Goal: Task Accomplishment & Management: Manage account settings

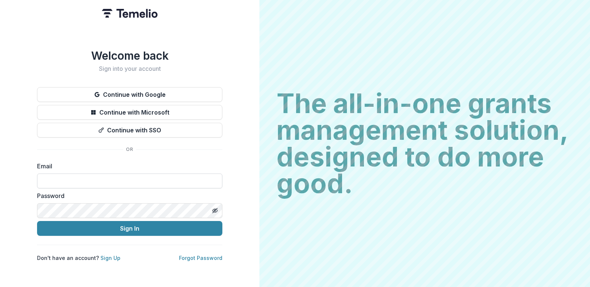
click at [112, 176] on input at bounding box center [129, 181] width 185 height 15
type input "**********"
click at [37, 221] on button "Sign In" at bounding box center [129, 228] width 185 height 15
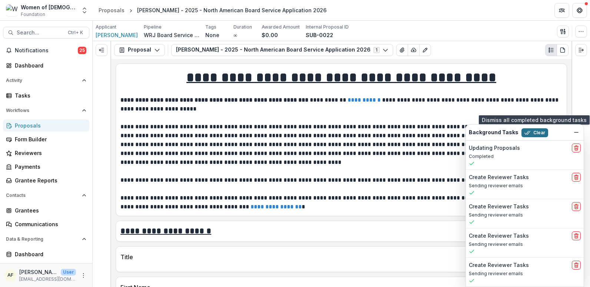
click at [543, 131] on button "Clear" at bounding box center [535, 132] width 27 height 9
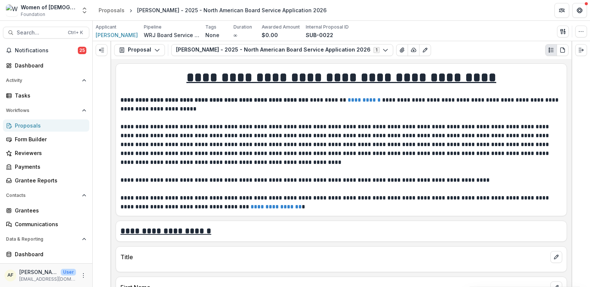
click at [55, 124] on div "Proposals" at bounding box center [49, 126] width 69 height 8
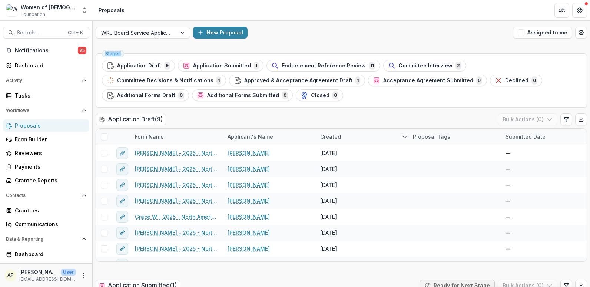
drag, startPoint x: 588, startPoint y: 34, endPoint x: 589, endPoint y: 50, distance: 15.2
click at [589, 50] on div "WRJ Board Service Applications 2026 New Proposal Assigned to me Stages Applicat…" at bounding box center [342, 154] width 498 height 266
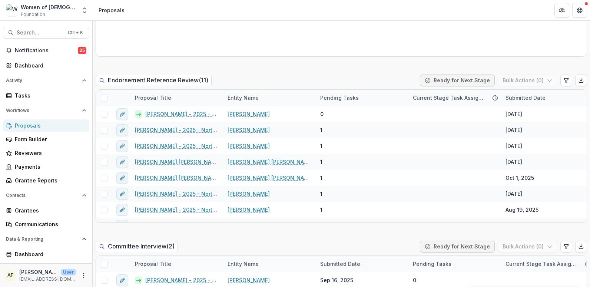
scroll to position [377, 0]
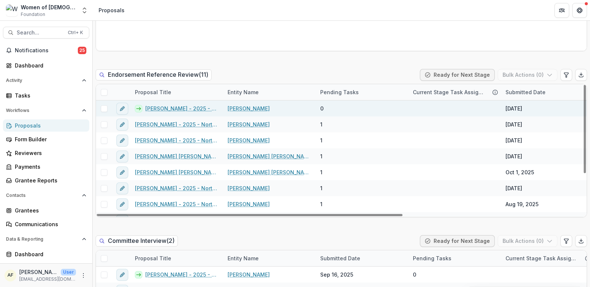
click at [180, 110] on link "Lisa E Miller - 2025 - North American Board Service Application 2026" at bounding box center [181, 109] width 73 height 8
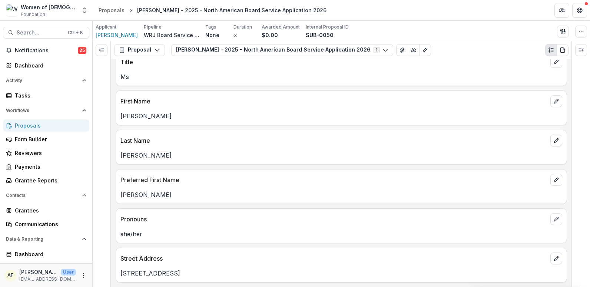
scroll to position [228, 0]
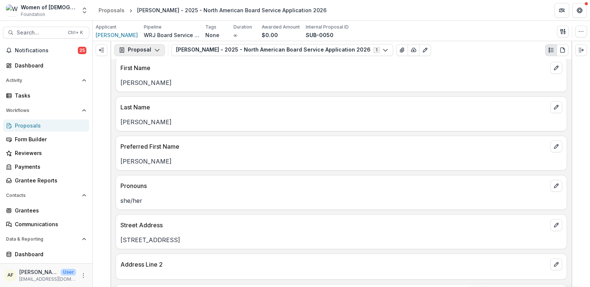
click at [132, 54] on button "Proposal" at bounding box center [139, 50] width 51 height 12
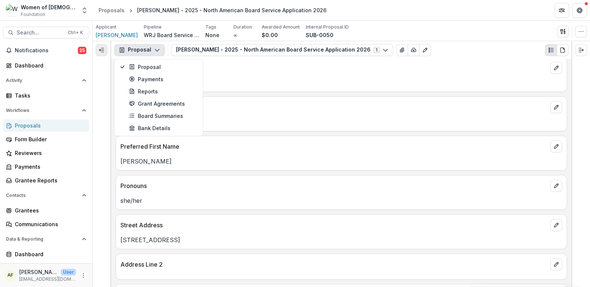
click at [103, 54] on button "Expand left" at bounding box center [102, 50] width 12 height 12
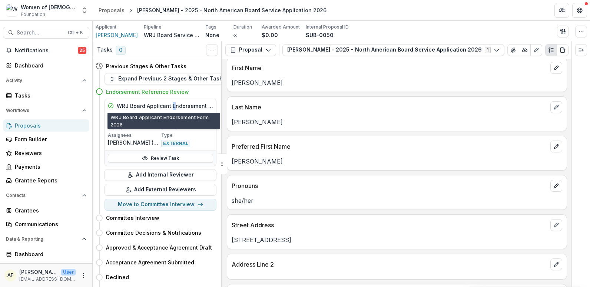
click at [172, 100] on div "WRJ Board Applicant Endorsement Form 2026" at bounding box center [160, 106] width 111 height 14
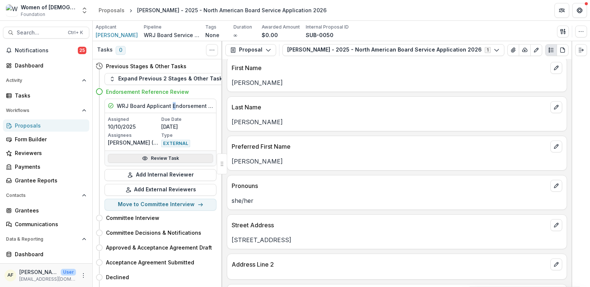
click at [152, 159] on link "Review Task" at bounding box center [160, 158] width 105 height 9
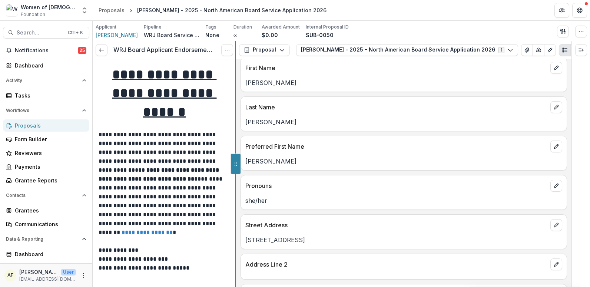
scroll to position [228, 0]
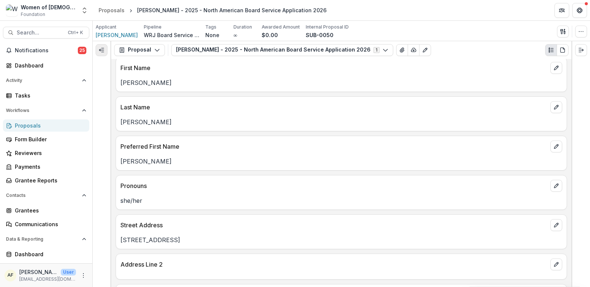
click at [106, 51] on button "Expand left" at bounding box center [102, 50] width 12 height 12
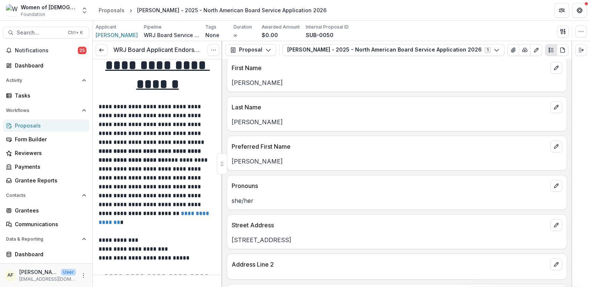
scroll to position [0, 0]
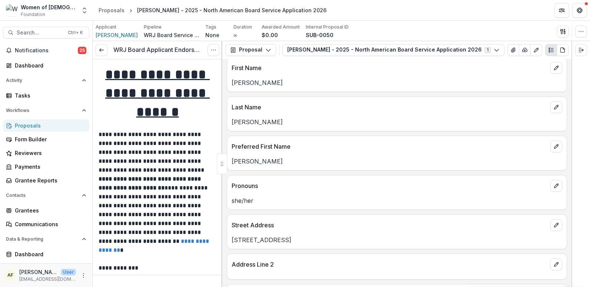
click at [23, 125] on div "Proposals" at bounding box center [49, 126] width 69 height 8
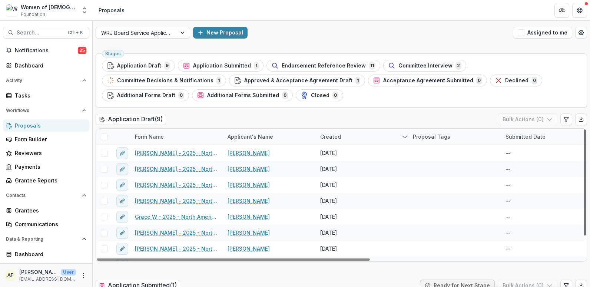
scroll to position [27, 0]
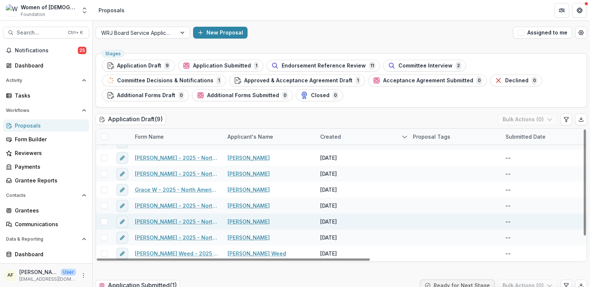
drag, startPoint x: 583, startPoint y: 146, endPoint x: 577, endPoint y: 227, distance: 81.4
click at [584, 227] on div at bounding box center [585, 182] width 2 height 106
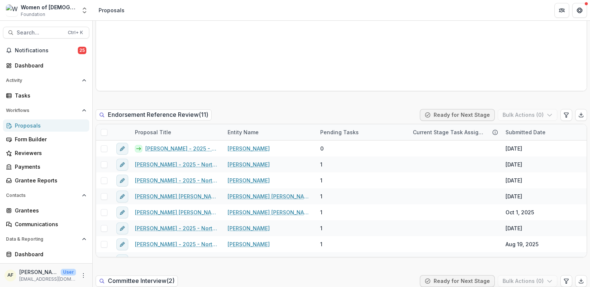
scroll to position [358, 0]
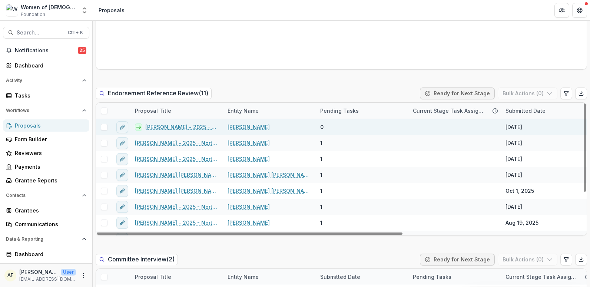
click at [103, 126] on span at bounding box center [104, 127] width 7 height 7
click at [526, 93] on button "Bulk Actions ( 1 )" at bounding box center [529, 94] width 58 height 12
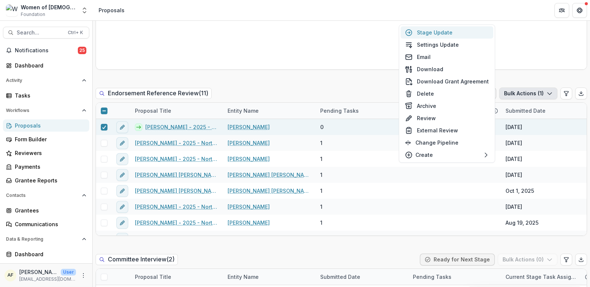
click at [455, 33] on button "Stage Update" at bounding box center [447, 32] width 93 height 12
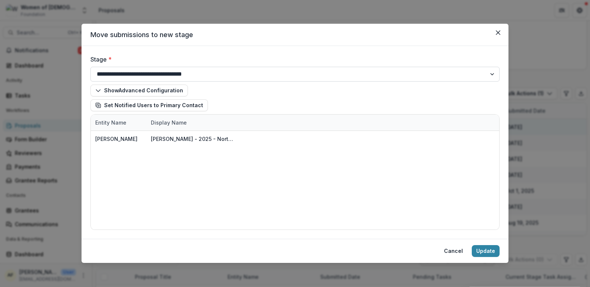
click at [156, 72] on select "**********" at bounding box center [294, 74] width 409 height 15
select select "**********"
click at [90, 67] on select "**********" at bounding box center [294, 74] width 409 height 15
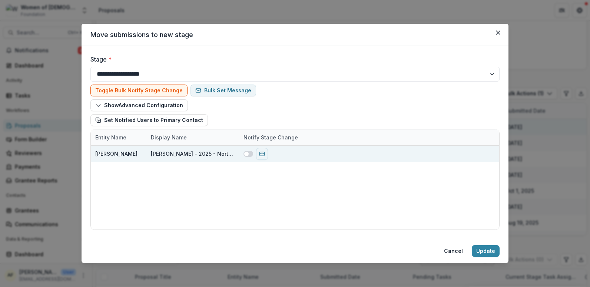
click at [248, 157] on span at bounding box center [249, 154] width 10 height 6
click at [494, 253] on button "Update" at bounding box center [486, 251] width 28 height 12
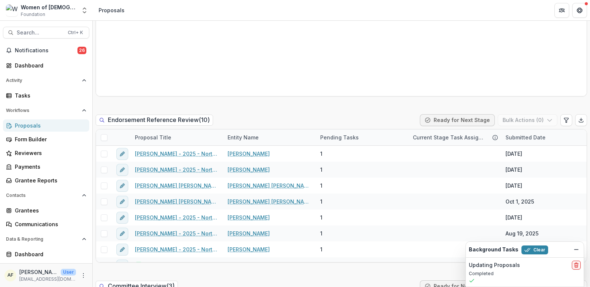
scroll to position [353, 0]
